Goal: Transaction & Acquisition: Purchase product/service

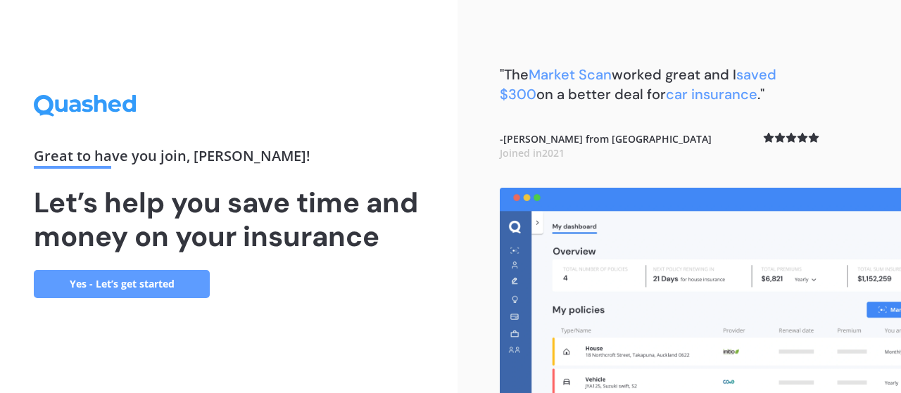
click at [132, 283] on link "Yes - Let’s get started" at bounding box center [122, 284] width 176 height 28
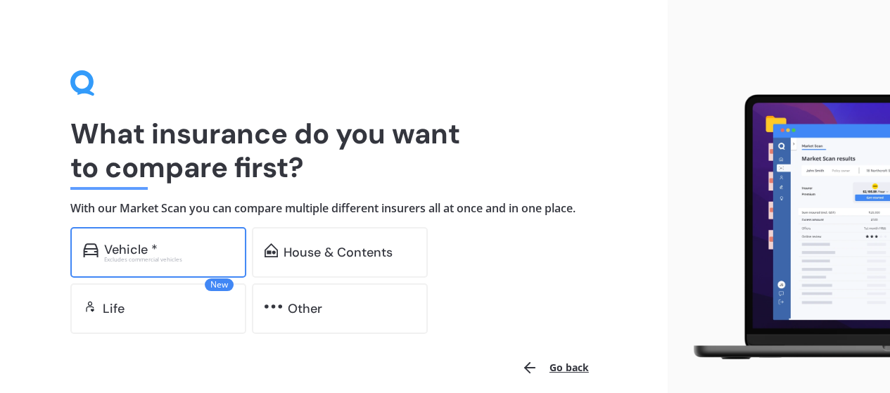
click at [158, 250] on div "Vehicle *" at bounding box center [169, 250] width 130 height 14
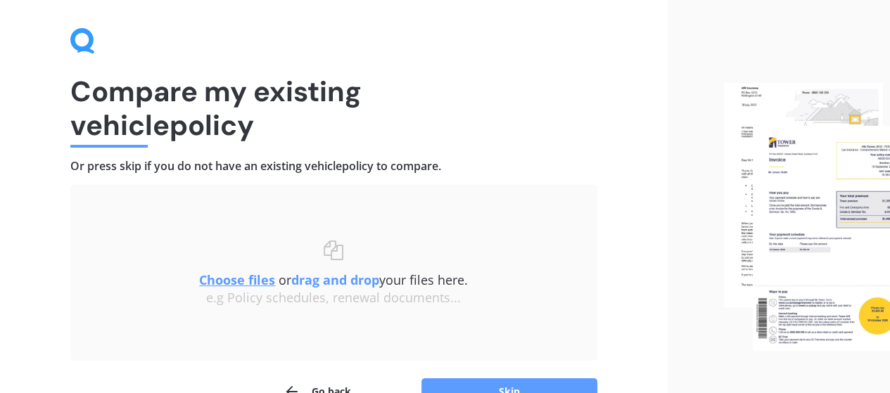
scroll to position [125, 0]
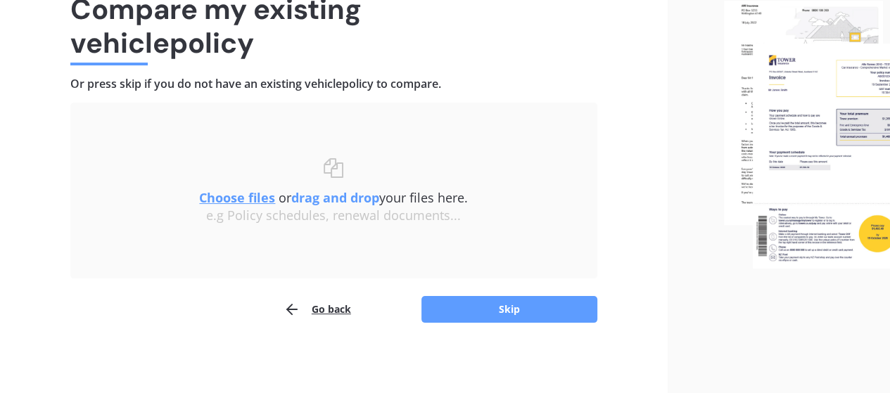
click at [231, 195] on u "Choose files" at bounding box center [237, 197] width 76 height 17
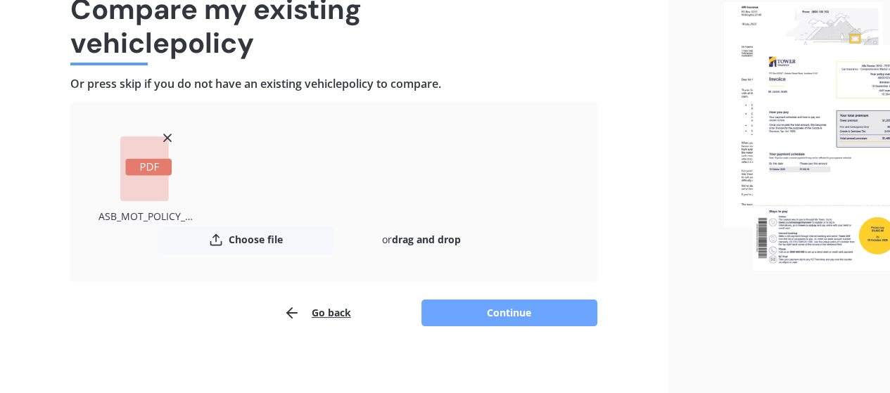
click at [530, 311] on button "Continue" at bounding box center [510, 313] width 176 height 27
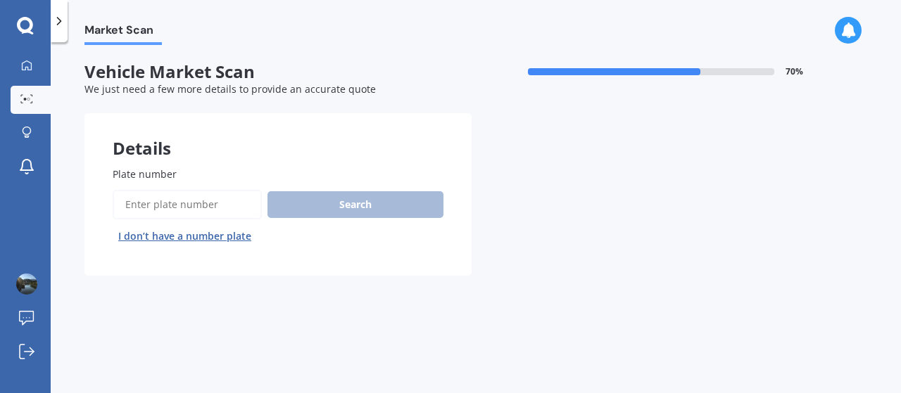
click at [146, 205] on input "Plate number" at bounding box center [187, 205] width 149 height 30
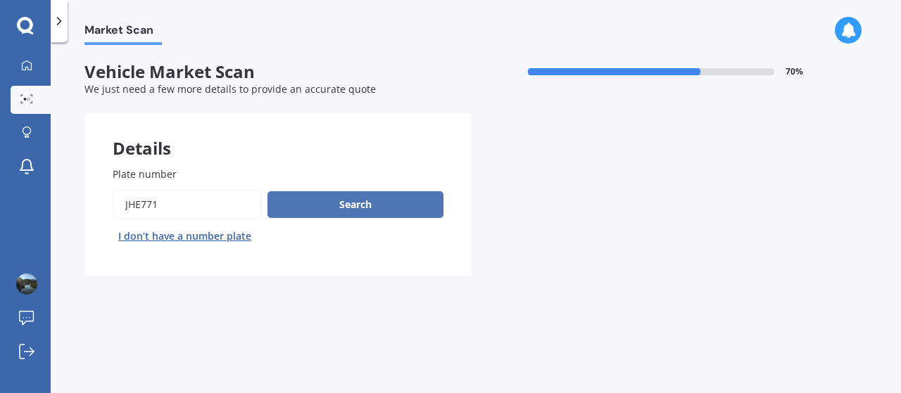
type input "jhe771"
click at [319, 206] on button "Search" at bounding box center [355, 204] width 176 height 27
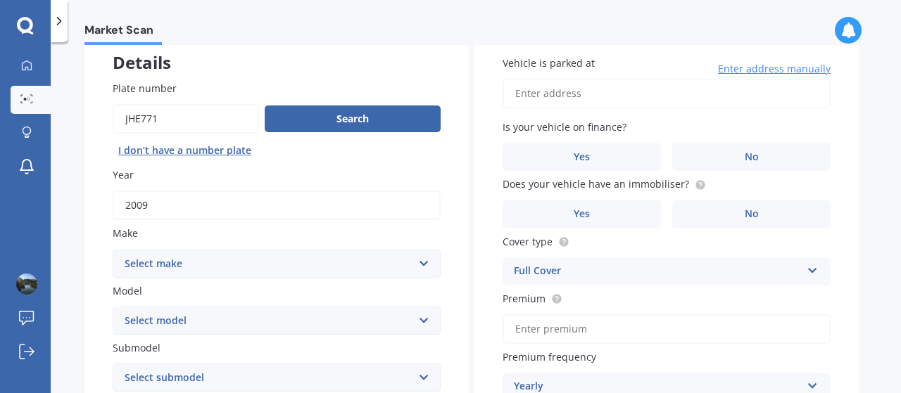
scroll to position [85, 0]
click at [424, 267] on select "Select make AC ALFA ROMEO ASTON [PERSON_NAME] AUDI AUSTIN BEDFORD Bentley BMW B…" at bounding box center [277, 265] width 328 height 28
click at [214, 251] on select "Select make AC ALFA ROMEO ASTON [PERSON_NAME] AUDI AUSTIN BEDFORD Bentley BMW B…" at bounding box center [277, 265] width 328 height 28
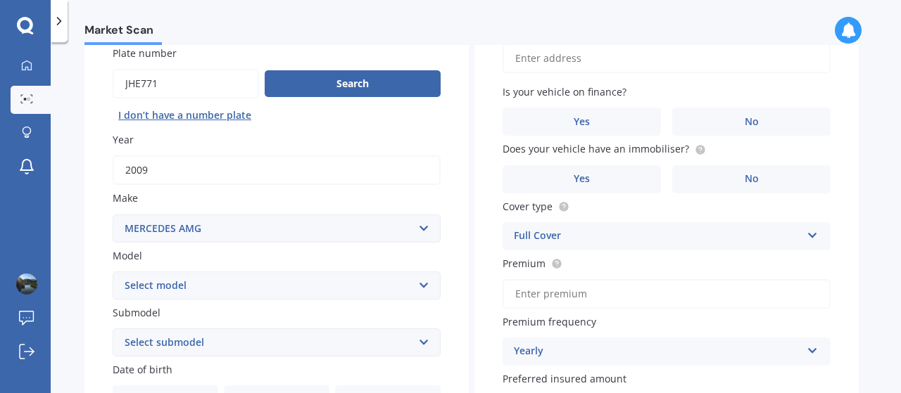
scroll to position [121, 0]
click at [353, 234] on select "Select make AC ALFA ROMEO ASTON [PERSON_NAME] AUDI AUSTIN BEDFORD Bentley BMW B…" at bounding box center [277, 229] width 328 height 28
click at [422, 229] on select "Select make AC ALFA ROMEO ASTON [PERSON_NAME] AUDI AUSTIN BEDFORD Bentley BMW B…" at bounding box center [277, 229] width 328 height 28
click at [421, 227] on select "Select make AC ALFA ROMEO ASTON [PERSON_NAME] AUDI AUSTIN BEDFORD Bentley BMW B…" at bounding box center [277, 229] width 328 height 28
select select "MERCEDES BENZ"
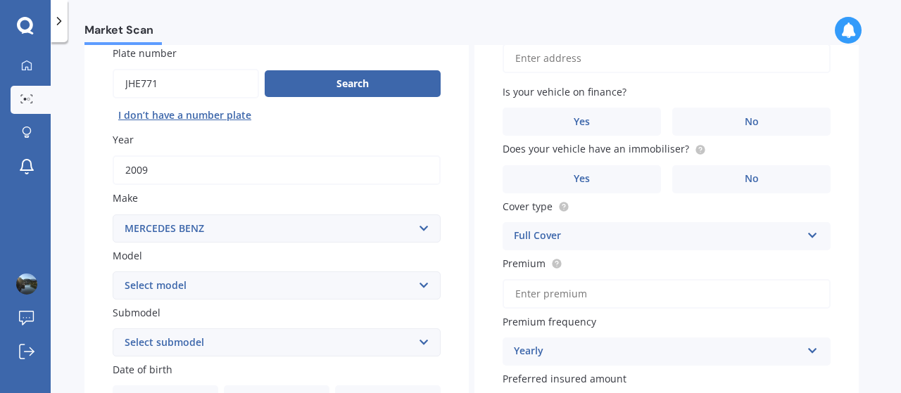
click at [113, 215] on select "Select make AC ALFA ROMEO ASTON [PERSON_NAME] AUDI AUSTIN BEDFORD Bentley BMW B…" at bounding box center [277, 229] width 328 height 28
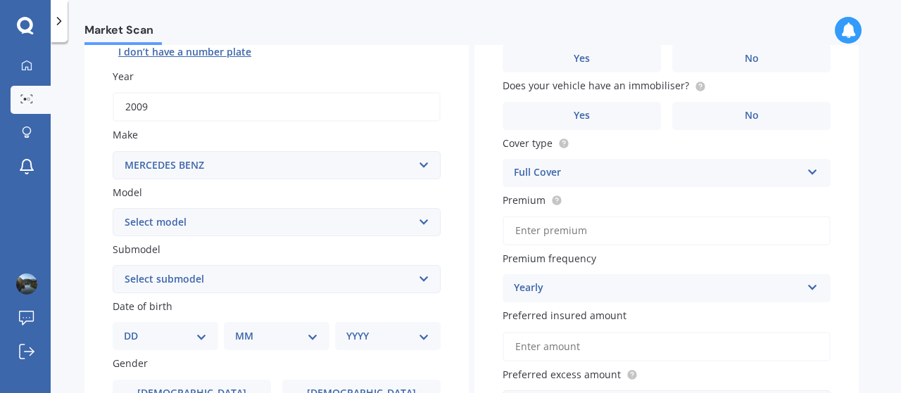
scroll to position [224, 0]
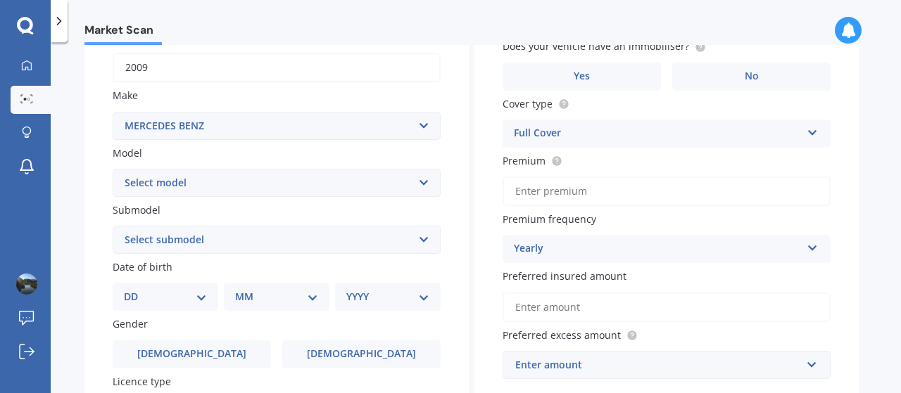
click at [370, 189] on select "Select model 190 200 220 230 240 250 260 280 300 320 350 380 400 420 450 500 55…" at bounding box center [277, 183] width 328 height 28
select select "250"
click at [113, 169] on select "Select model 190 200 220 230 240 250 260 280 300 320 350 380 400 420 450 500 55…" at bounding box center [277, 183] width 328 height 28
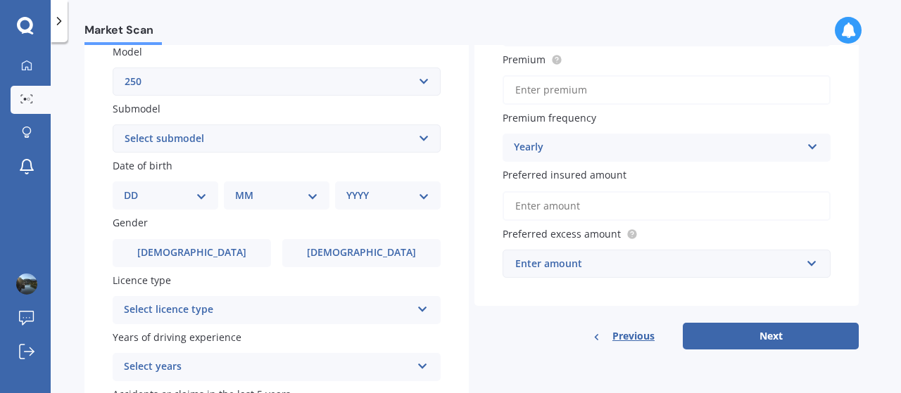
scroll to position [362, 0]
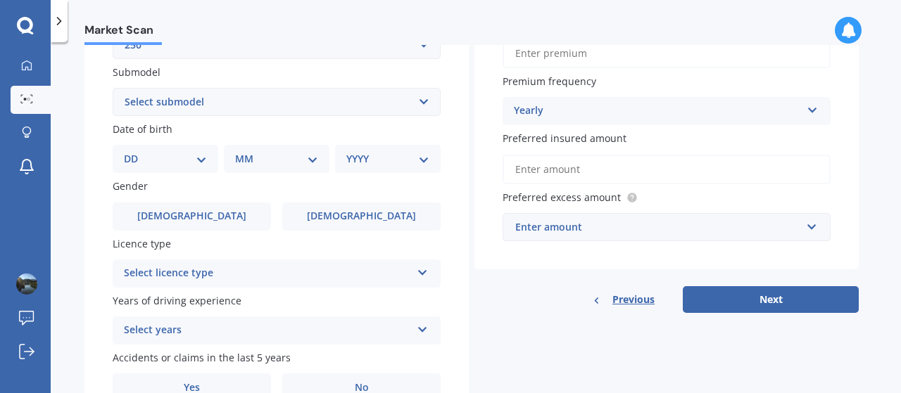
click at [407, 103] on select "Select submodel (All other) (All) C CE D S SE Convertible SE Coupe SE Sedan SL" at bounding box center [277, 102] width 328 height 28
select select "C"
click at [113, 89] on select "Select submodel (All other) (All) C CE D S SE Convertible SE Coupe SE Sedan SL" at bounding box center [277, 102] width 328 height 28
click at [424, 158] on select "YYYY 2025 2024 2023 2022 2021 2020 2019 2018 2017 2016 2015 2014 2013 2012 2011…" at bounding box center [387, 158] width 83 height 15
click at [346, 152] on select "YYYY 2025 2024 2023 2022 2021 2020 2019 2018 2017 2016 2015 2014 2013 2012 2011…" at bounding box center [387, 158] width 83 height 15
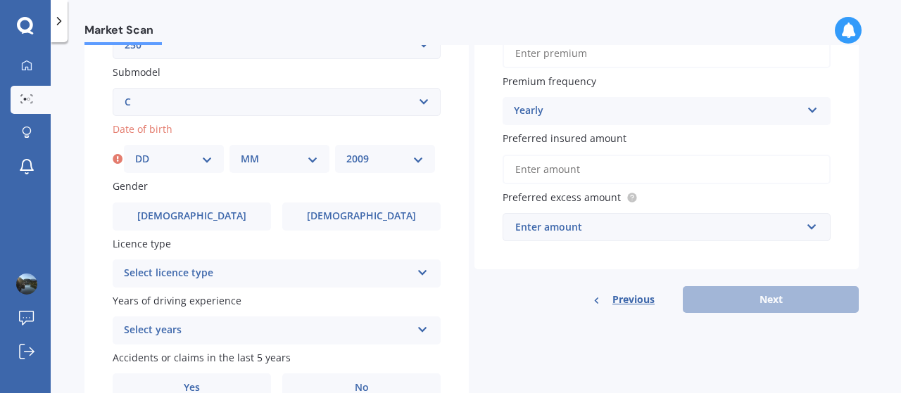
click at [419, 161] on select "YYYY 2025 2024 2023 2022 2021 2020 2019 2018 2017 2016 2015 2014 2013 2012 2011…" at bounding box center [384, 158] width 77 height 15
select select "1971"
click at [346, 152] on select "YYYY 2025 2024 2023 2022 2021 2020 2019 2018 2017 2016 2015 2014 2013 2012 2011…" at bounding box center [384, 158] width 77 height 15
click at [208, 158] on select "DD 01 02 03 04 05 06 07 08 09 10 11 12 13 14 15 16 17 18 19 20 21 22 23 24 25 2…" at bounding box center [173, 158] width 77 height 15
select select "13"
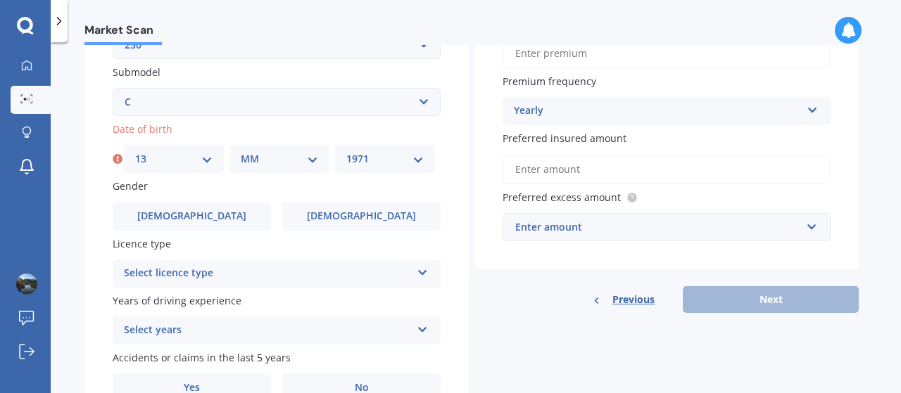
click at [135, 152] on select "DD 01 02 03 04 05 06 07 08 09 10 11 12 13 14 15 16 17 18 19 20 21 22 23 24 25 2…" at bounding box center [173, 158] width 77 height 15
click at [310, 161] on select "MM 01 02 03 04 05 06 07 08 09 10 11 12" at bounding box center [279, 158] width 77 height 15
select select "02"
click at [241, 152] on select "MM 01 02 03 04 05 06 07 08 09 10 11 12" at bounding box center [279, 158] width 77 height 15
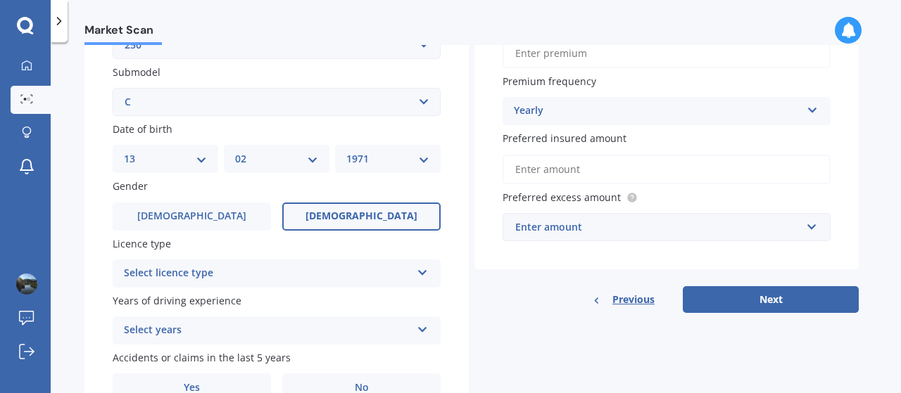
click at [358, 219] on span "[DEMOGRAPHIC_DATA]" at bounding box center [361, 216] width 112 height 12
click at [0, 0] on input "[DEMOGRAPHIC_DATA]" at bounding box center [0, 0] width 0 height 0
click at [418, 275] on icon at bounding box center [423, 270] width 12 height 10
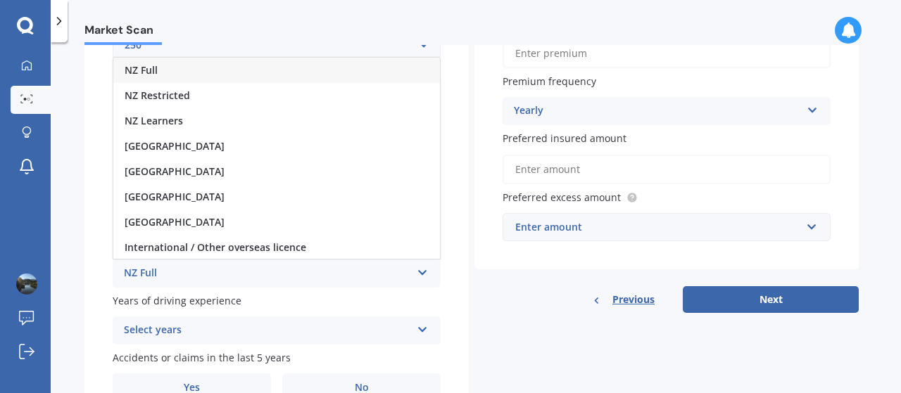
click at [165, 69] on div "NZ Full" at bounding box center [276, 70] width 327 height 25
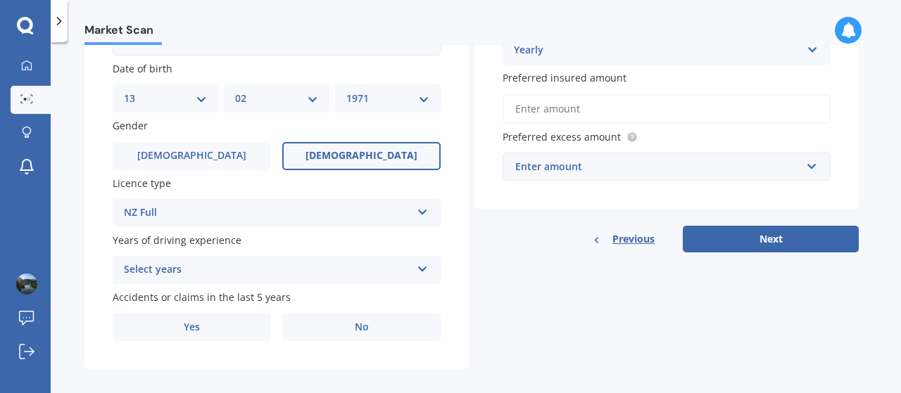
scroll to position [436, 0]
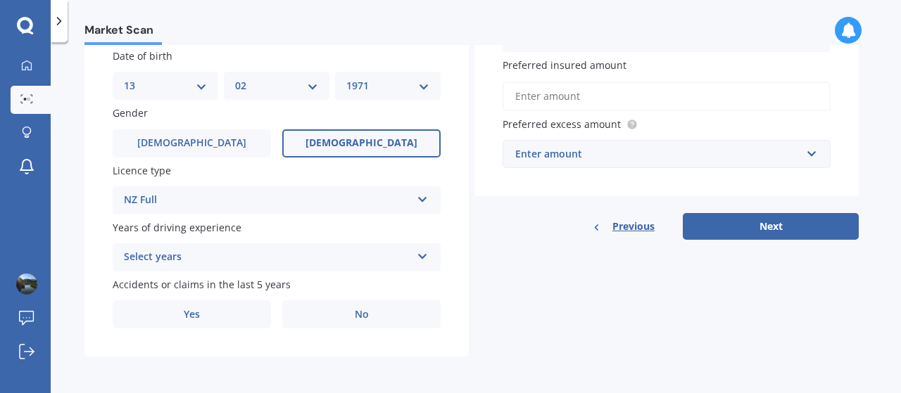
click at [422, 258] on icon at bounding box center [423, 254] width 12 height 10
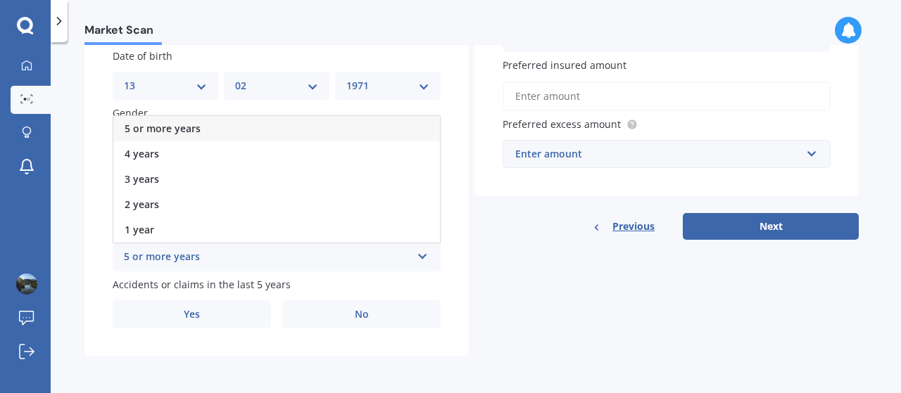
click at [189, 125] on span "5 or more years" at bounding box center [163, 128] width 76 height 13
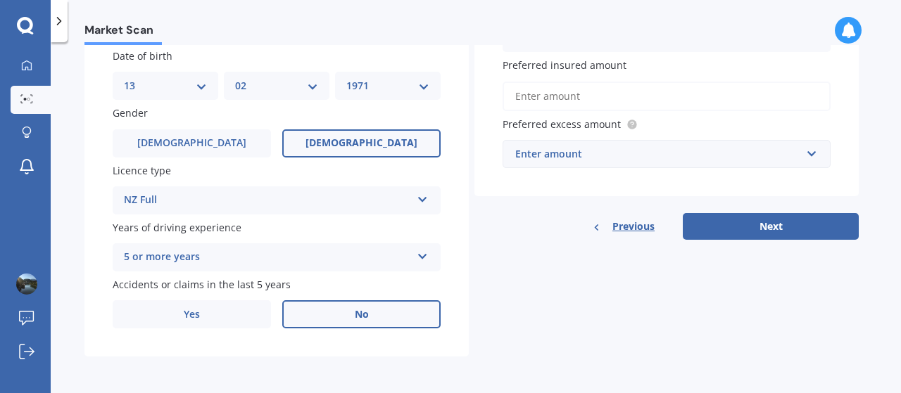
click at [355, 317] on span "No" at bounding box center [362, 315] width 14 height 12
click at [0, 0] on input "No" at bounding box center [0, 0] width 0 height 0
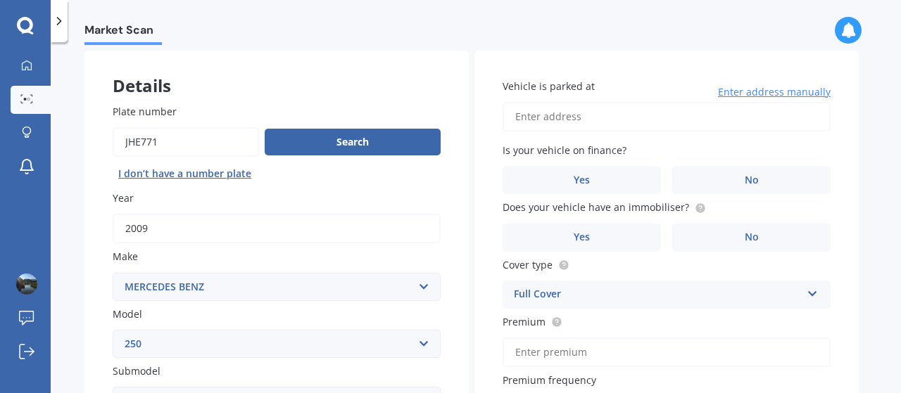
scroll to position [13, 0]
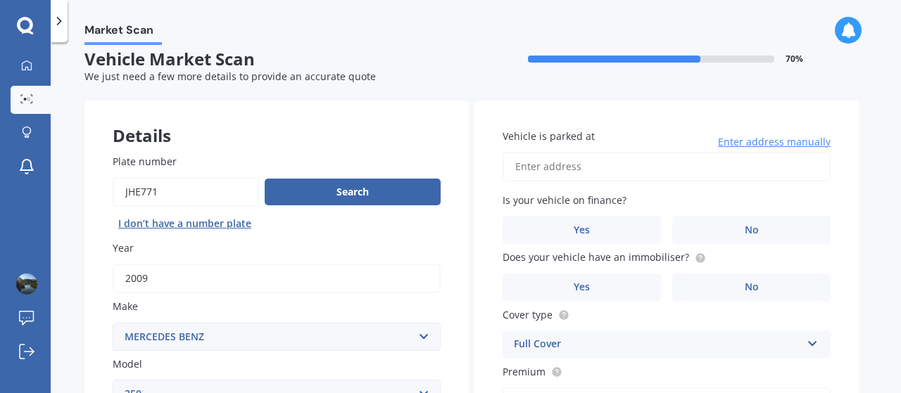
click at [539, 167] on input "Vehicle is parked at" at bounding box center [667, 167] width 328 height 30
type input "[STREET_ADDRESS]"
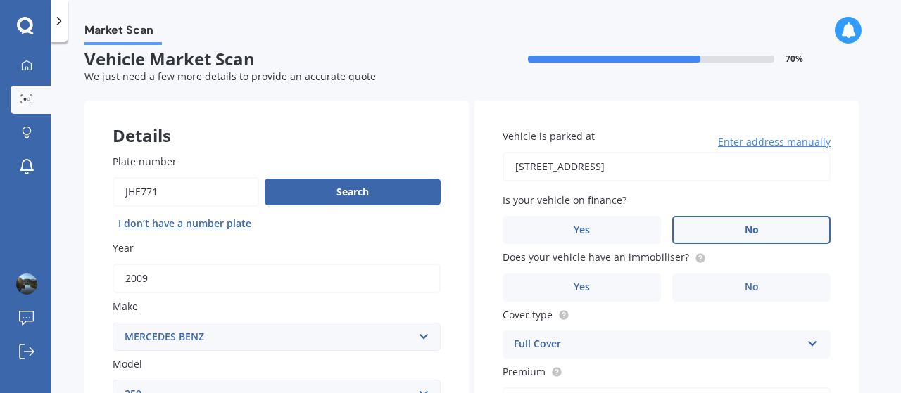
click at [761, 228] on label "No" at bounding box center [751, 230] width 158 height 28
click at [0, 0] on input "No" at bounding box center [0, 0] width 0 height 0
click at [732, 286] on label "No" at bounding box center [751, 288] width 158 height 28
click at [0, 0] on input "No" at bounding box center [0, 0] width 0 height 0
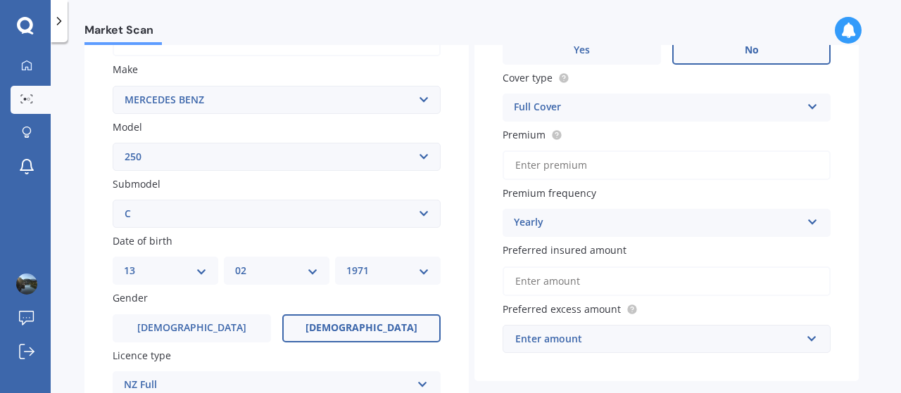
scroll to position [253, 0]
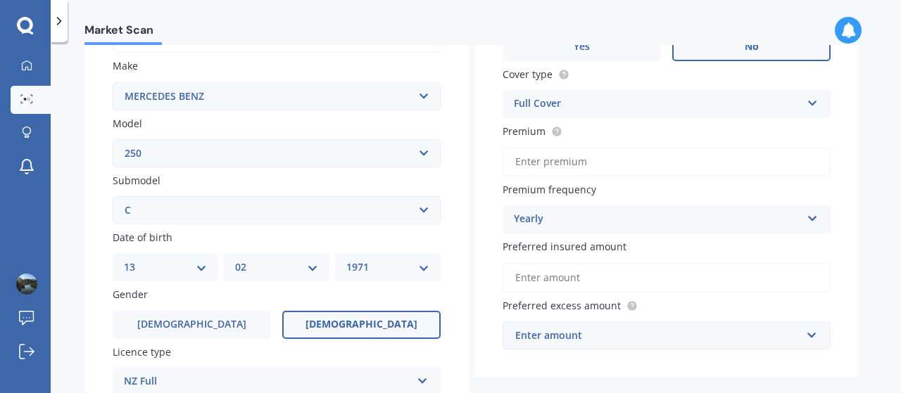
click at [541, 163] on input "Premium" at bounding box center [667, 162] width 328 height 30
click at [814, 218] on icon at bounding box center [813, 216] width 12 height 10
click at [572, 164] on input "$217.12" at bounding box center [667, 162] width 328 height 30
type input "$2.00"
type input "$109.00"
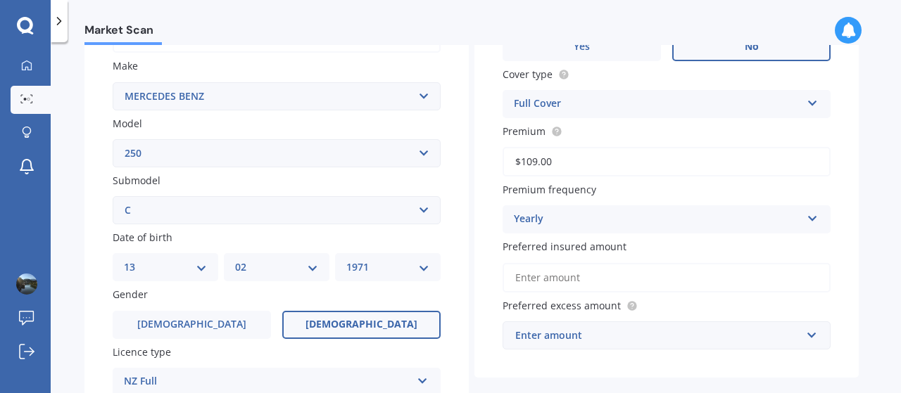
click at [812, 218] on icon at bounding box center [813, 216] width 12 height 10
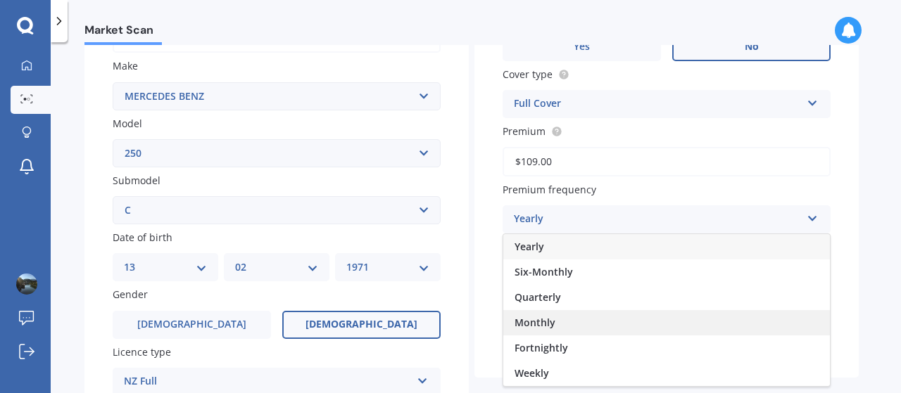
click at [545, 320] on span "Monthly" at bounding box center [535, 322] width 41 height 13
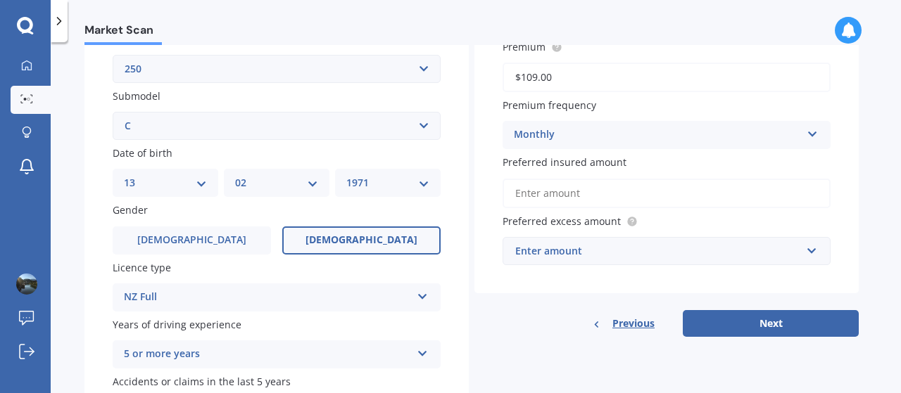
scroll to position [339, 0]
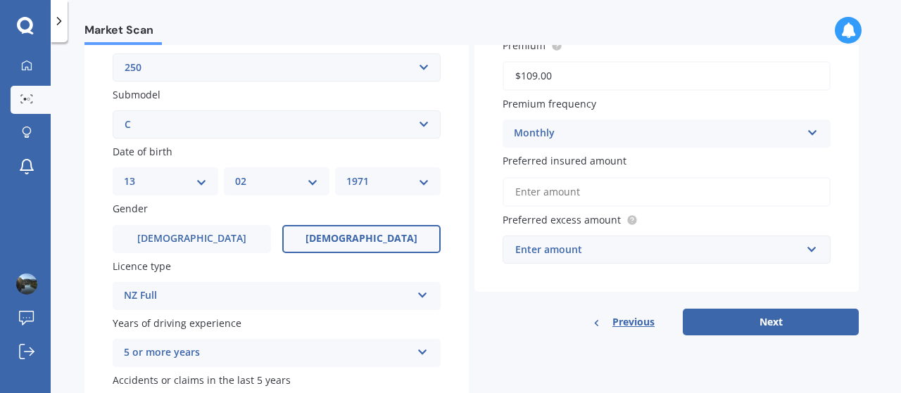
click at [576, 191] on input "Preferred insured amount" at bounding box center [667, 192] width 328 height 30
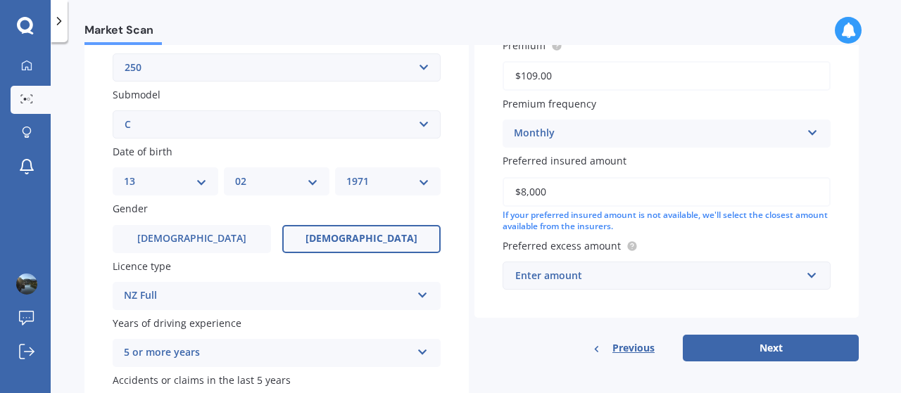
type input "$8,000"
click at [802, 278] on input "text" at bounding box center [661, 276] width 315 height 27
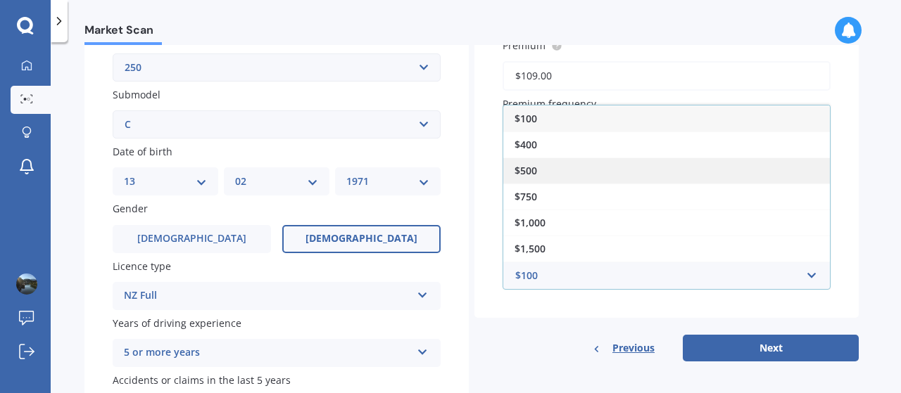
click at [534, 169] on span "$500" at bounding box center [526, 170] width 23 height 13
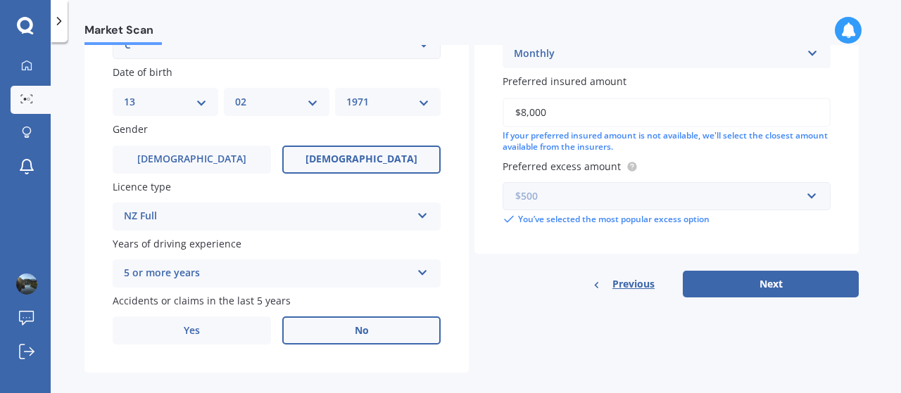
scroll to position [419, 0]
click at [765, 281] on button "Next" at bounding box center [771, 284] width 176 height 27
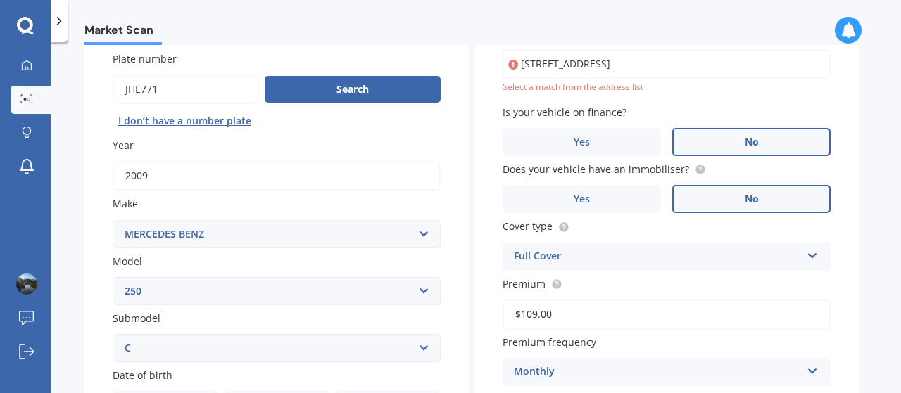
scroll to position [109, 0]
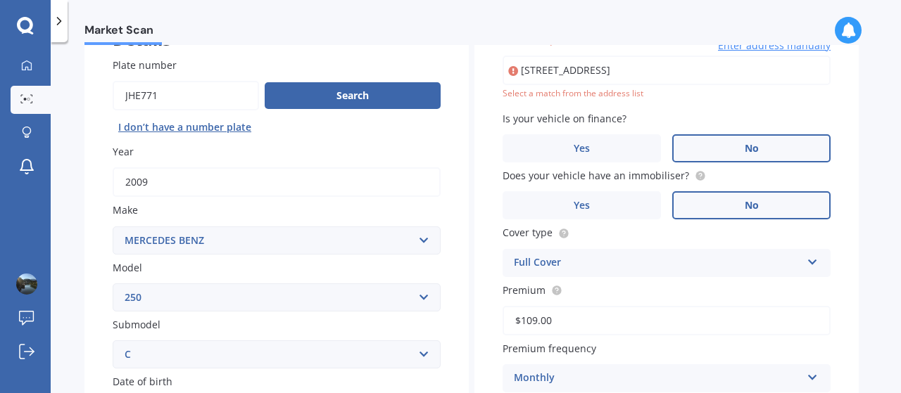
click at [670, 70] on input "[STREET_ADDRESS]" at bounding box center [667, 71] width 328 height 30
click at [670, 72] on input "[STREET_ADDRESS][PERSON_NAME] 2013" at bounding box center [667, 71] width 328 height 30
type input "[STREET_ADDRESS][PERSON_NAME]"
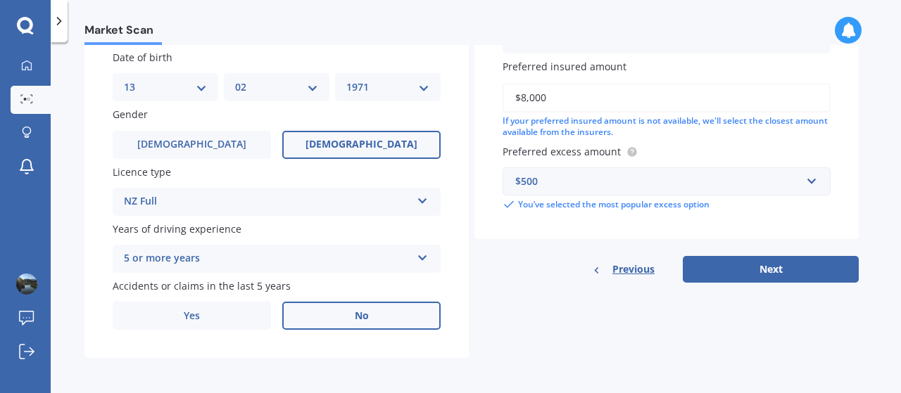
scroll to position [436, 0]
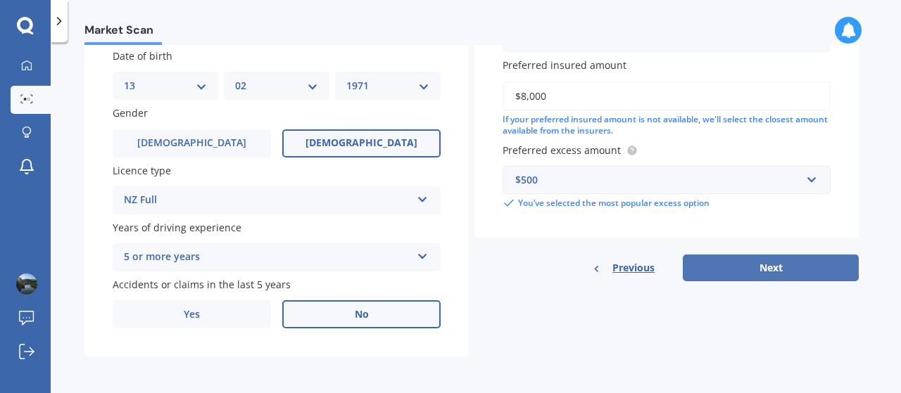
click at [757, 270] on button "Next" at bounding box center [771, 268] width 176 height 27
select select "13"
select select "02"
select select "1971"
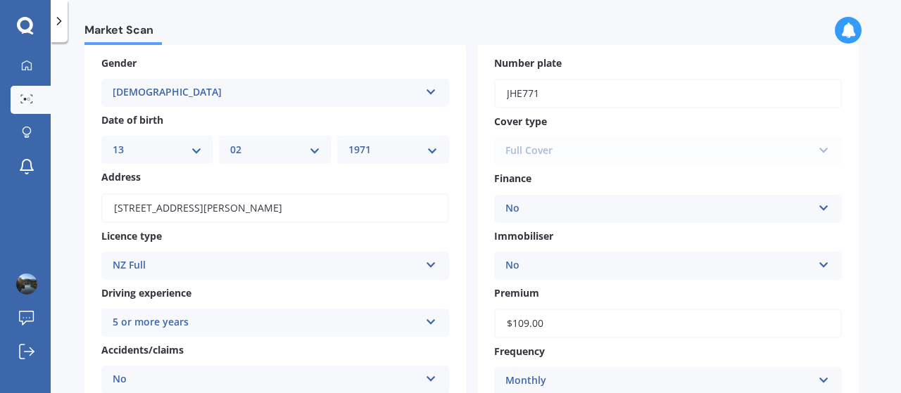
scroll to position [70, 0]
click at [822, 150] on div "Full Cover Third Party Only Third Party, Fire & Theft Full Cover" at bounding box center [668, 151] width 348 height 28
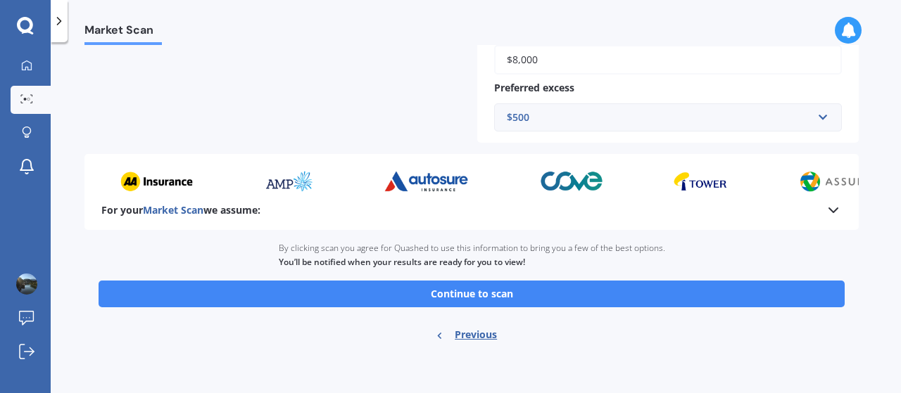
scroll to position [450, 0]
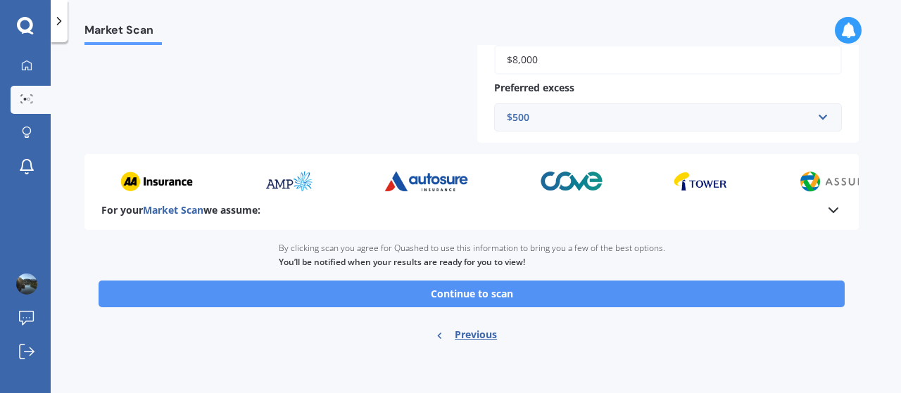
click at [502, 296] on button "Continue to scan" at bounding box center [472, 294] width 746 height 27
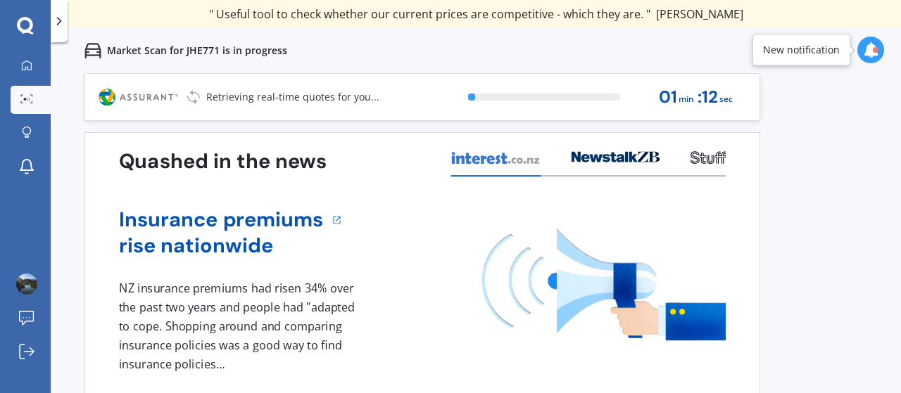
scroll to position [18, 0]
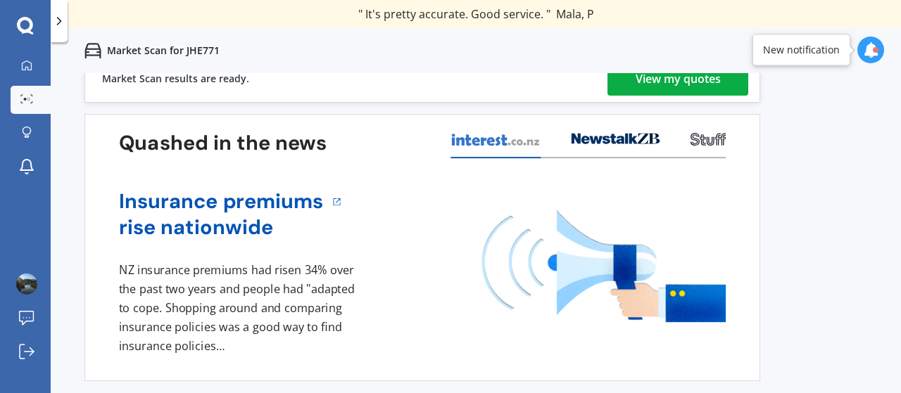
click at [641, 83] on div "View my quotes" at bounding box center [678, 79] width 85 height 34
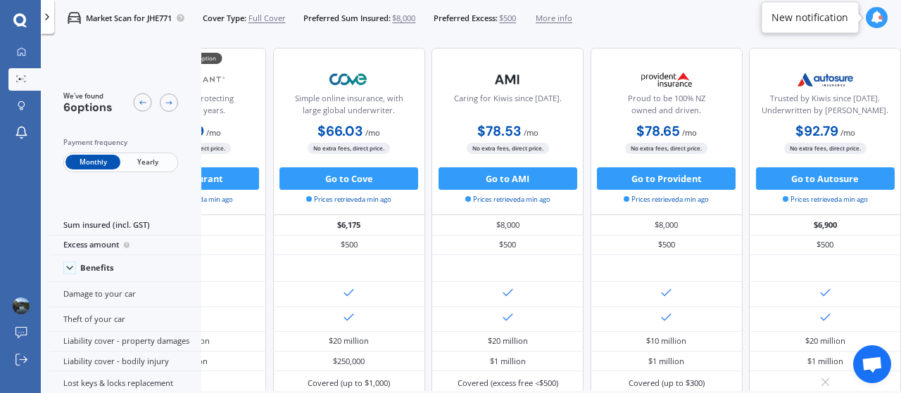
scroll to position [0, 315]
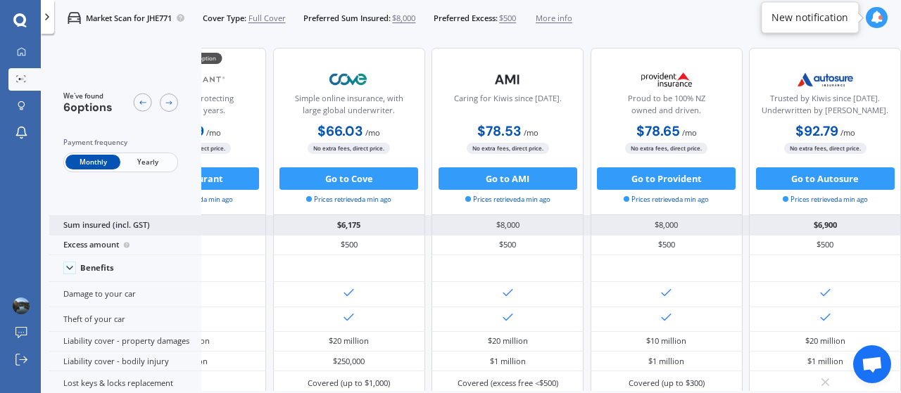
click at [533, 233] on div "$8,000" at bounding box center [507, 225] width 152 height 20
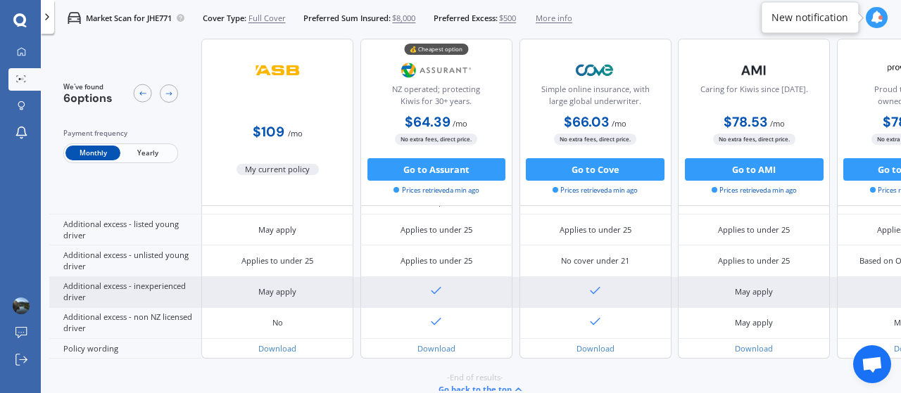
scroll to position [717, 0]
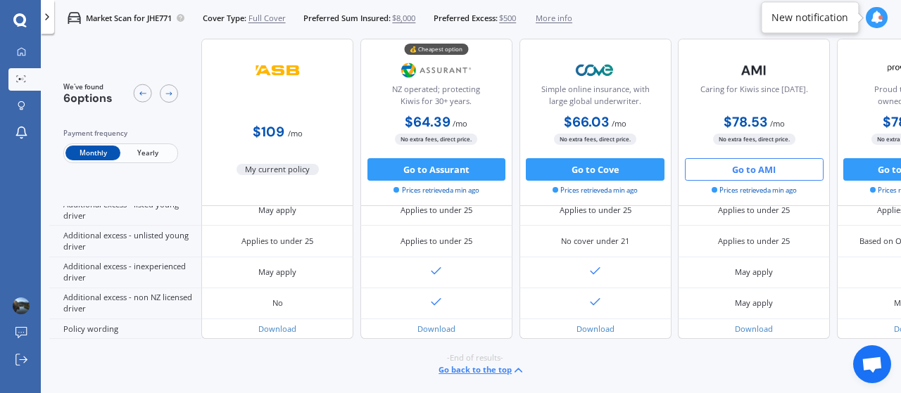
click at [725, 169] on button "Go to AMI" at bounding box center [754, 169] width 139 height 23
